Goal: Task Accomplishment & Management: Manage account settings

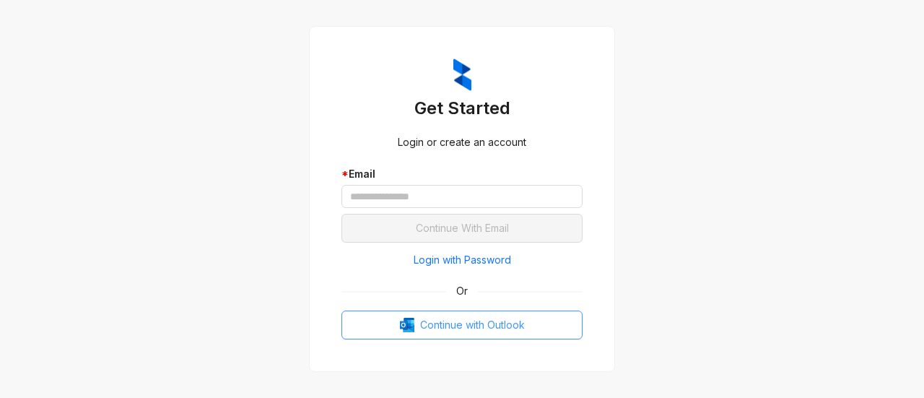
click at [464, 324] on span "Continue with Outlook" at bounding box center [472, 325] width 105 height 16
click at [488, 342] on div "Get Started Login or create an account * Email Continue With Email Login with P…" at bounding box center [462, 199] width 276 height 316
click at [469, 323] on span "Continue with Outlook" at bounding box center [472, 325] width 105 height 16
